Goal: Task Accomplishment & Management: Manage account settings

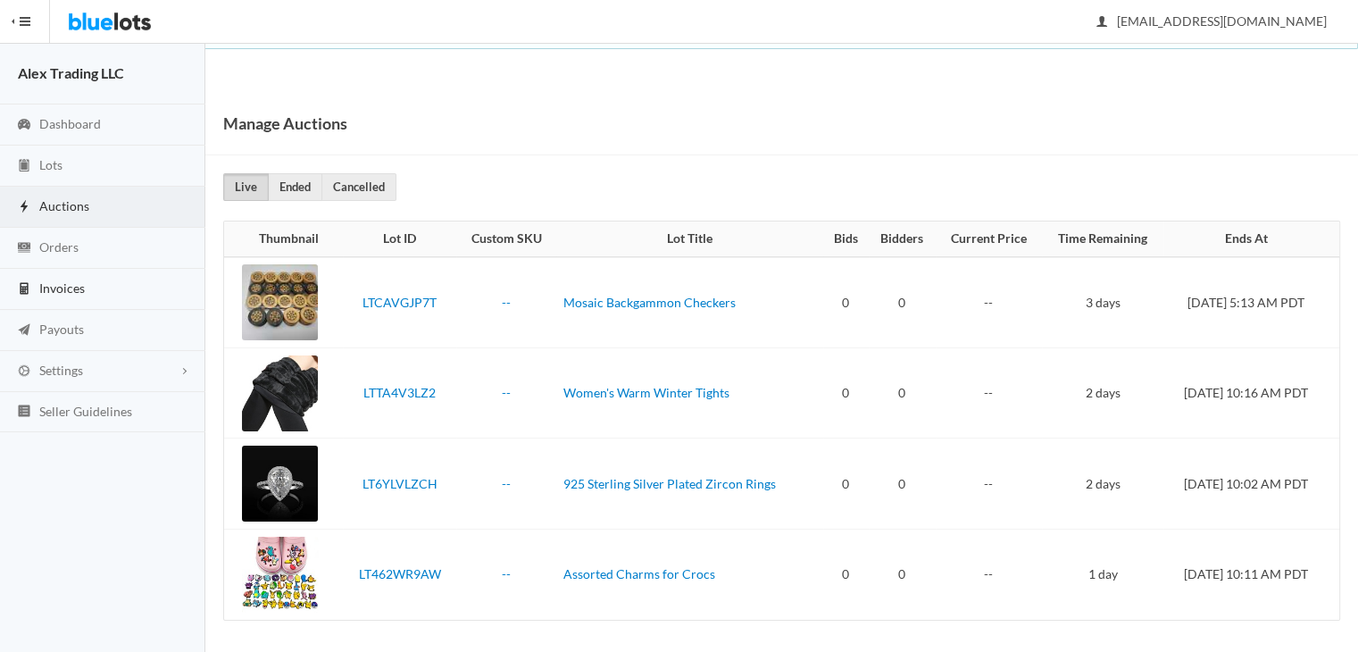
click at [111, 280] on link "Invoices" at bounding box center [102, 289] width 205 height 41
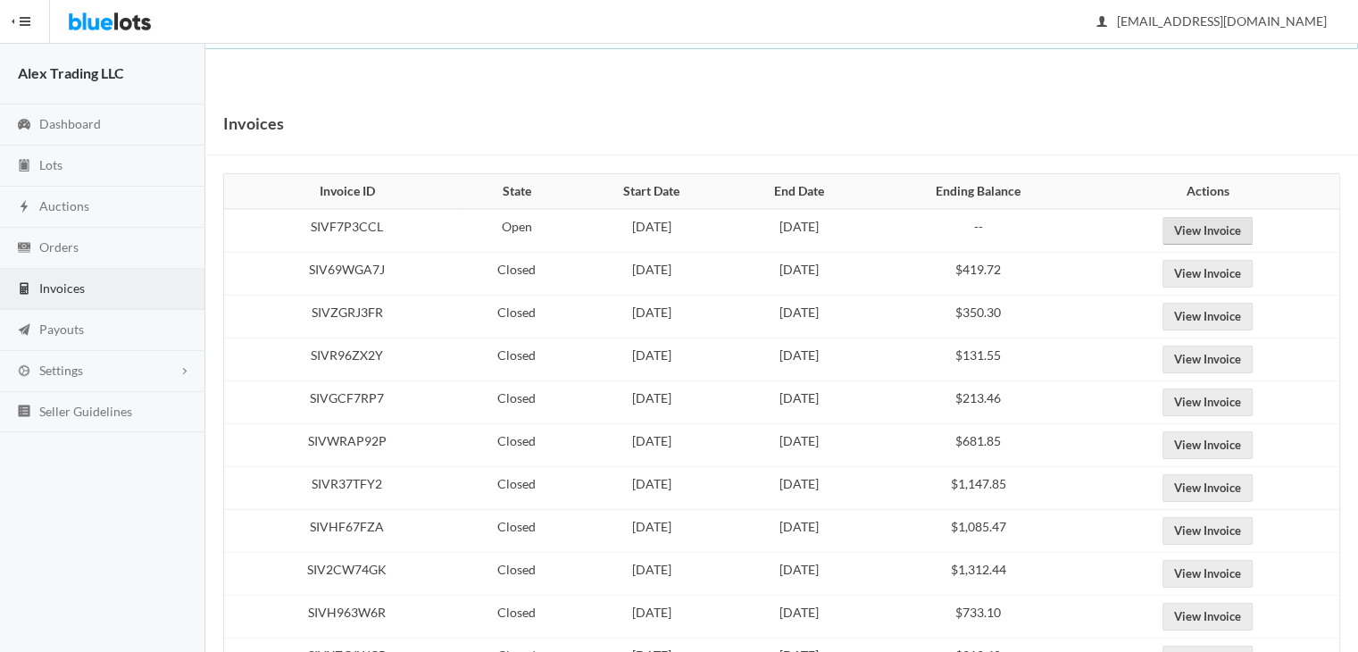
click at [1228, 226] on link "View Invoice" at bounding box center [1208, 231] width 90 height 28
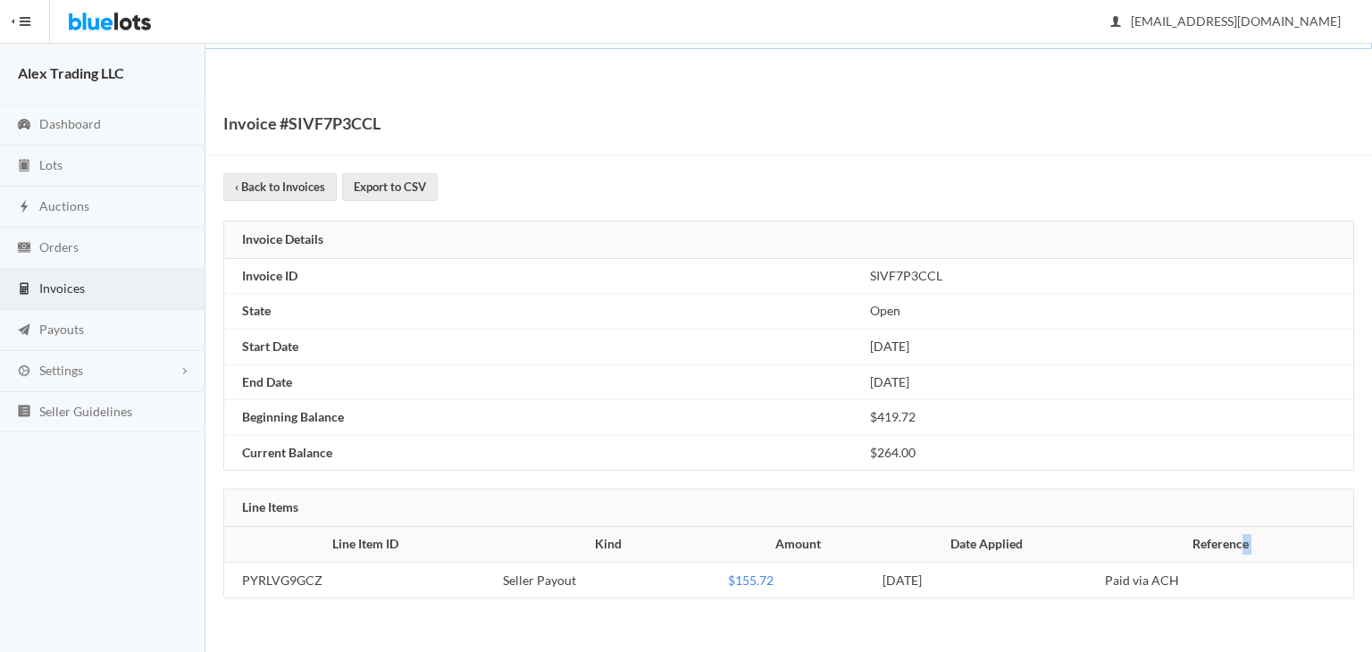
drag, startPoint x: 238, startPoint y: 573, endPoint x: 1257, endPoint y: 553, distance: 1019.1
click at [1257, 553] on table "Line Item ID Kind Amount Date Applied Reference PYRLVG9GCZ Seller Payout $155.7…" at bounding box center [788, 562] width 1129 height 71
click at [1257, 553] on th "Reference" at bounding box center [1224, 545] width 255 height 36
drag, startPoint x: 318, startPoint y: 540, endPoint x: 1275, endPoint y: 581, distance: 958.1
click at [1275, 581] on table "Line Item ID Kind Amount Date Applied Reference PYRLVG9GCZ Seller Payout $155.7…" at bounding box center [788, 562] width 1129 height 71
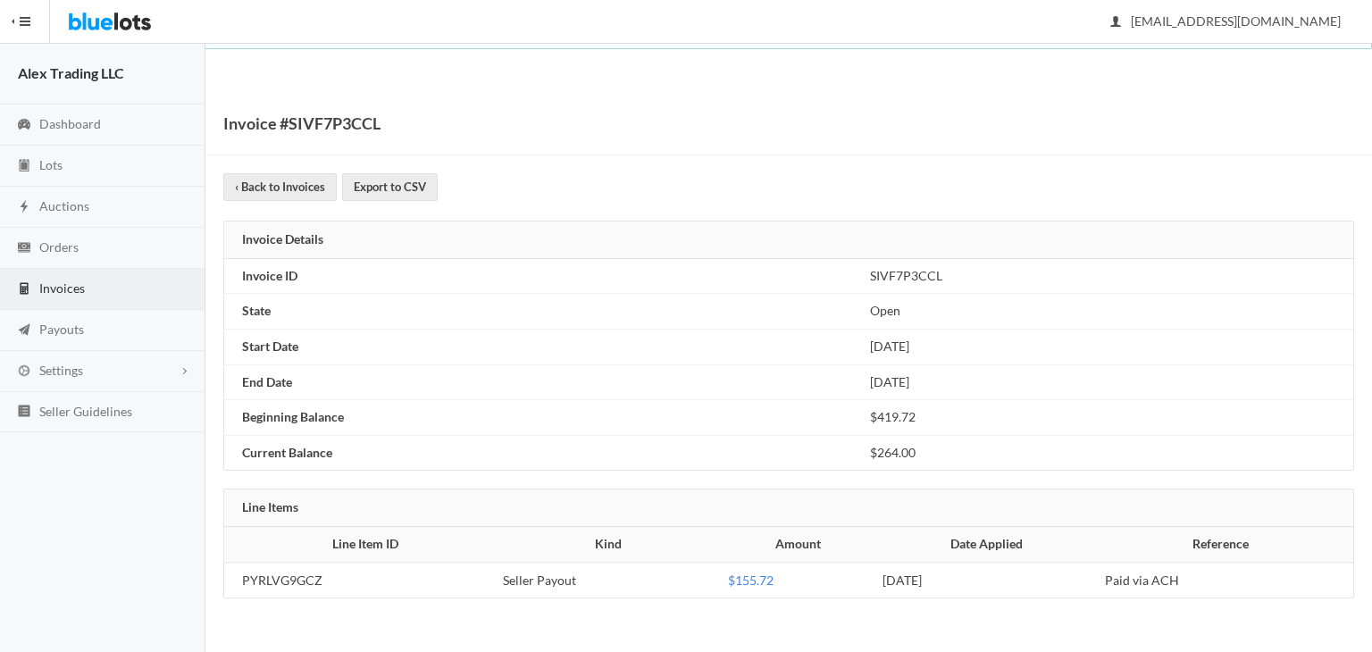
copy table "Line Item ID Kind Amount Date Applied Reference PYRLVG9GCZ Seller Payout $155.7…"
